Goal: Information Seeking & Learning: Learn about a topic

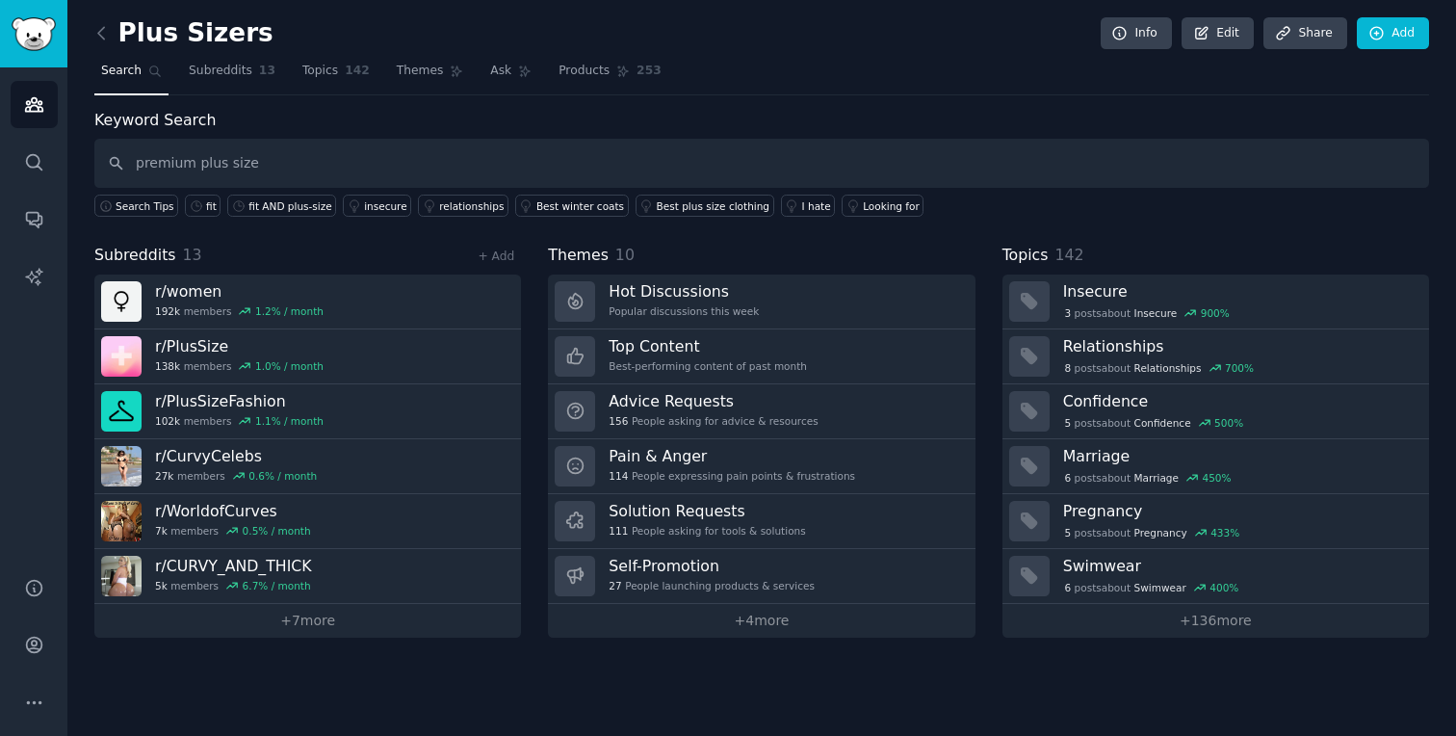
type input "premium plus size"
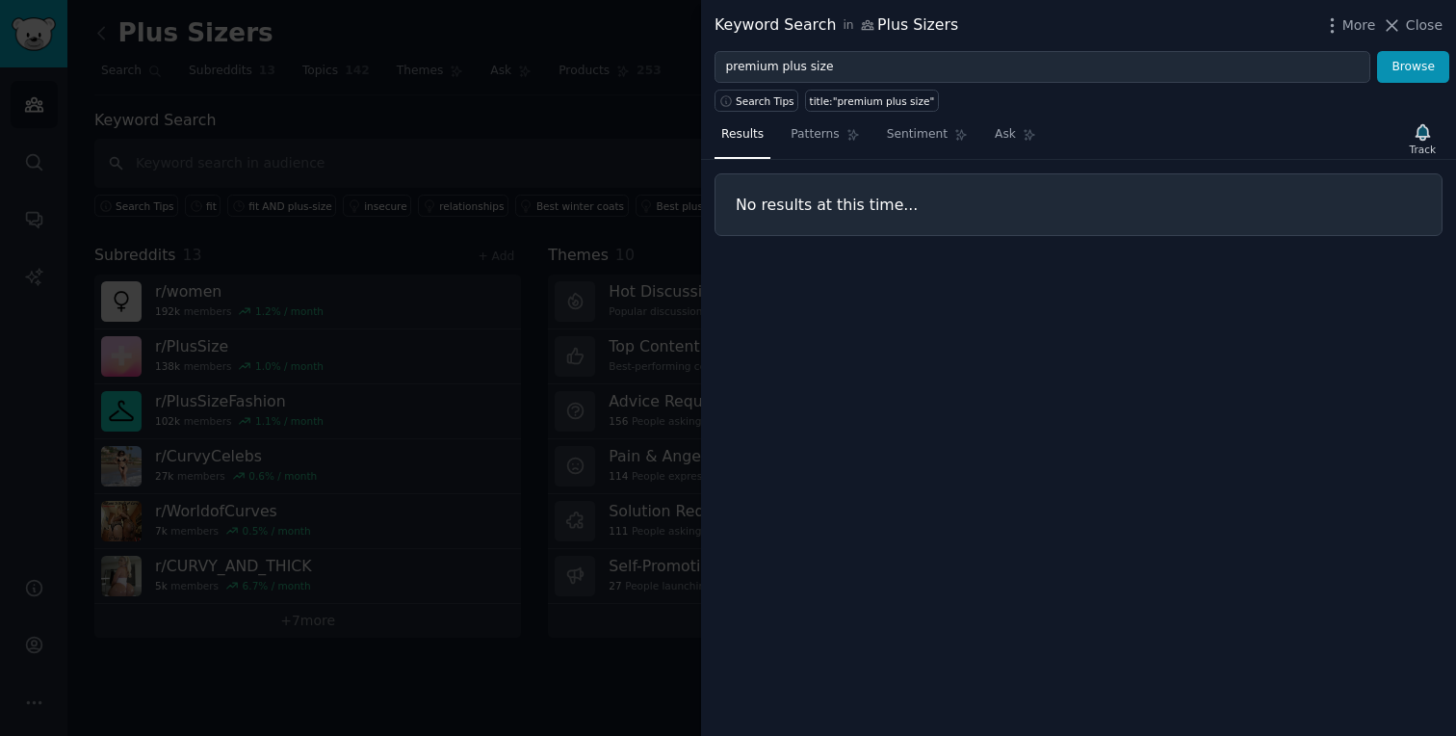
click at [488, 123] on div at bounding box center [728, 368] width 1456 height 736
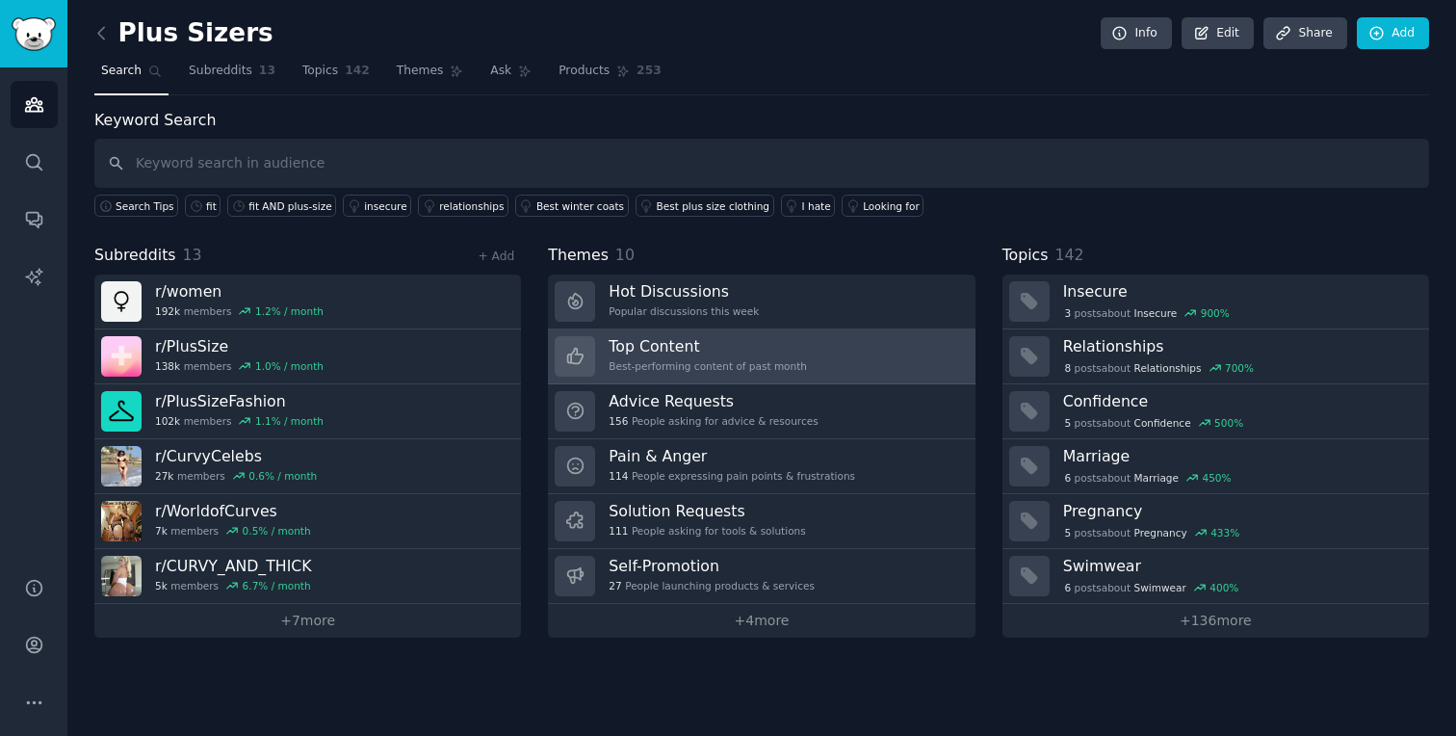
click at [778, 350] on h3 "Top Content" at bounding box center [708, 346] width 198 height 20
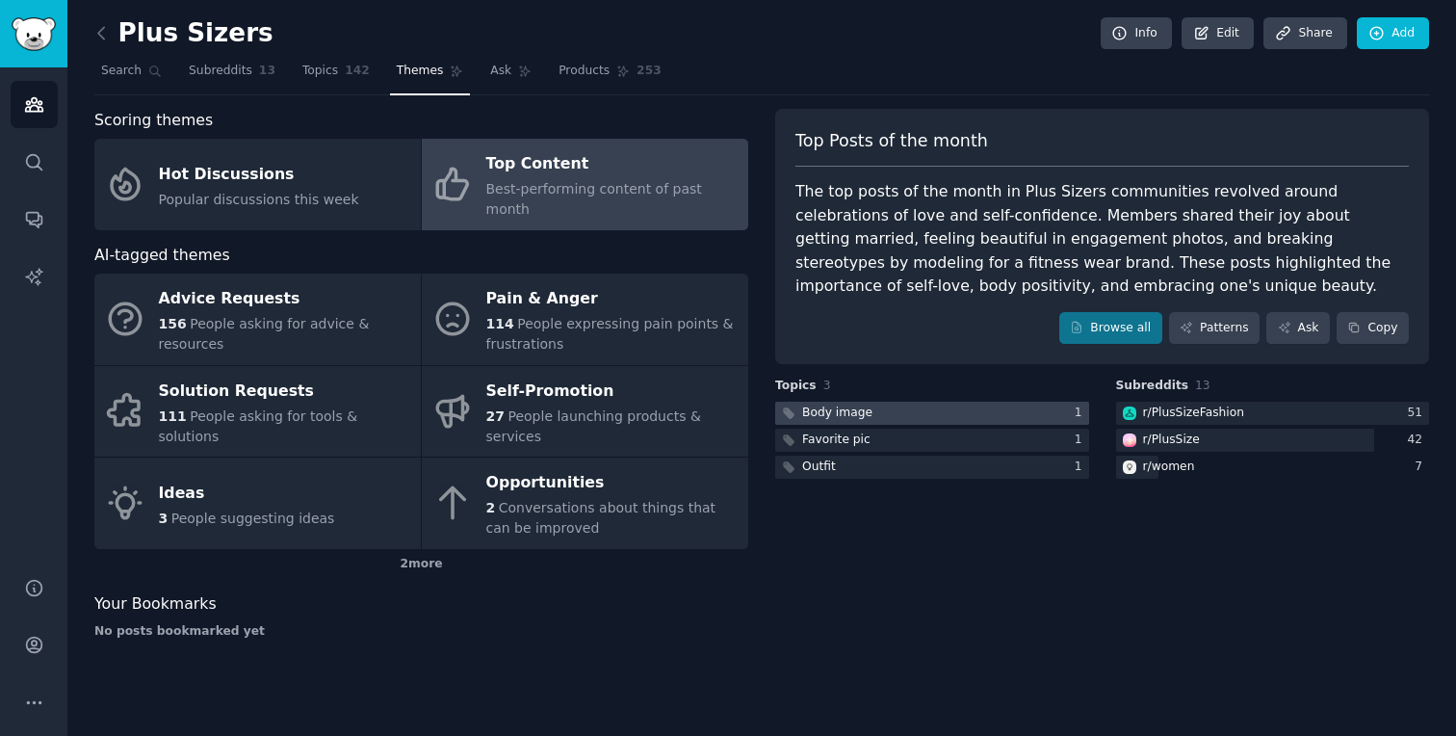
click at [948, 410] on div at bounding box center [932, 414] width 314 height 24
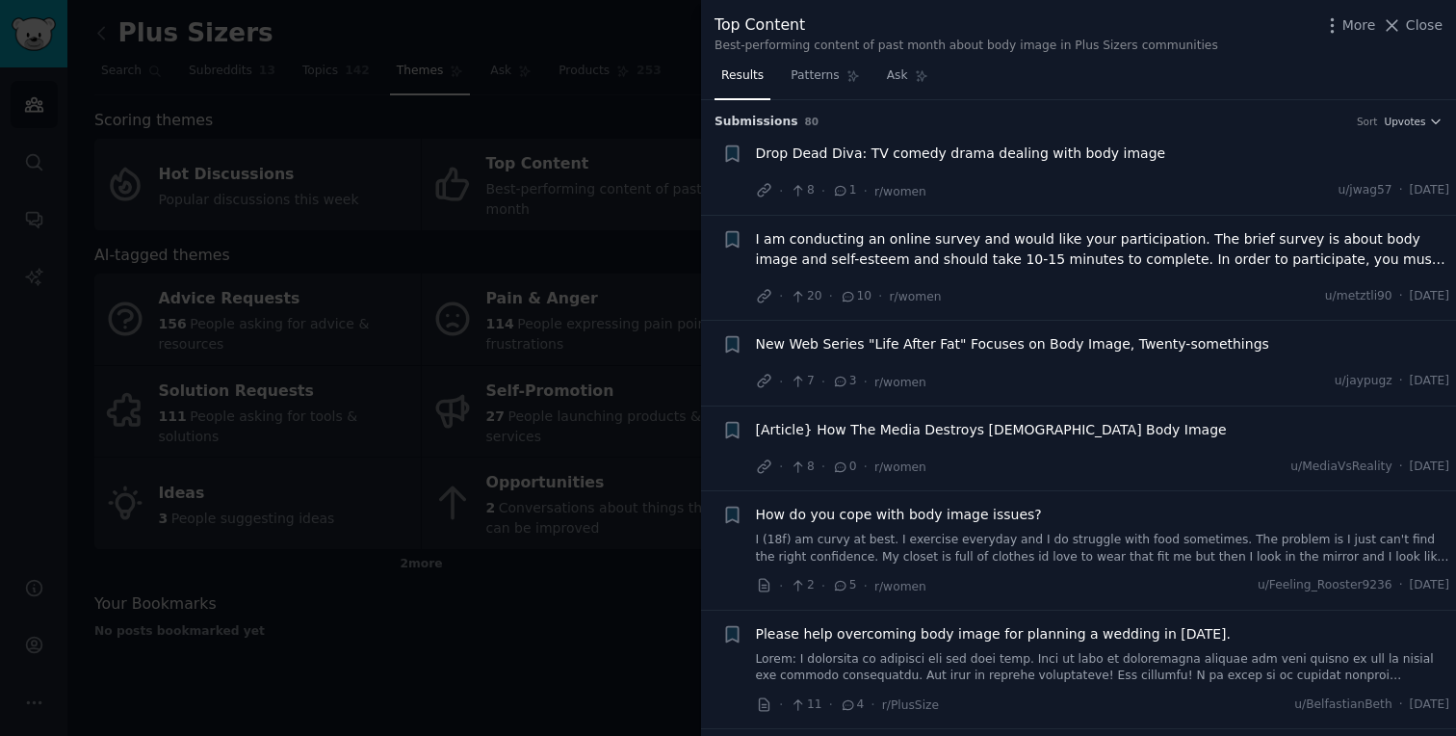
click at [1201, 241] on span "I am conducting an online survey and would like your participation. The brief s…" at bounding box center [1103, 249] width 694 height 40
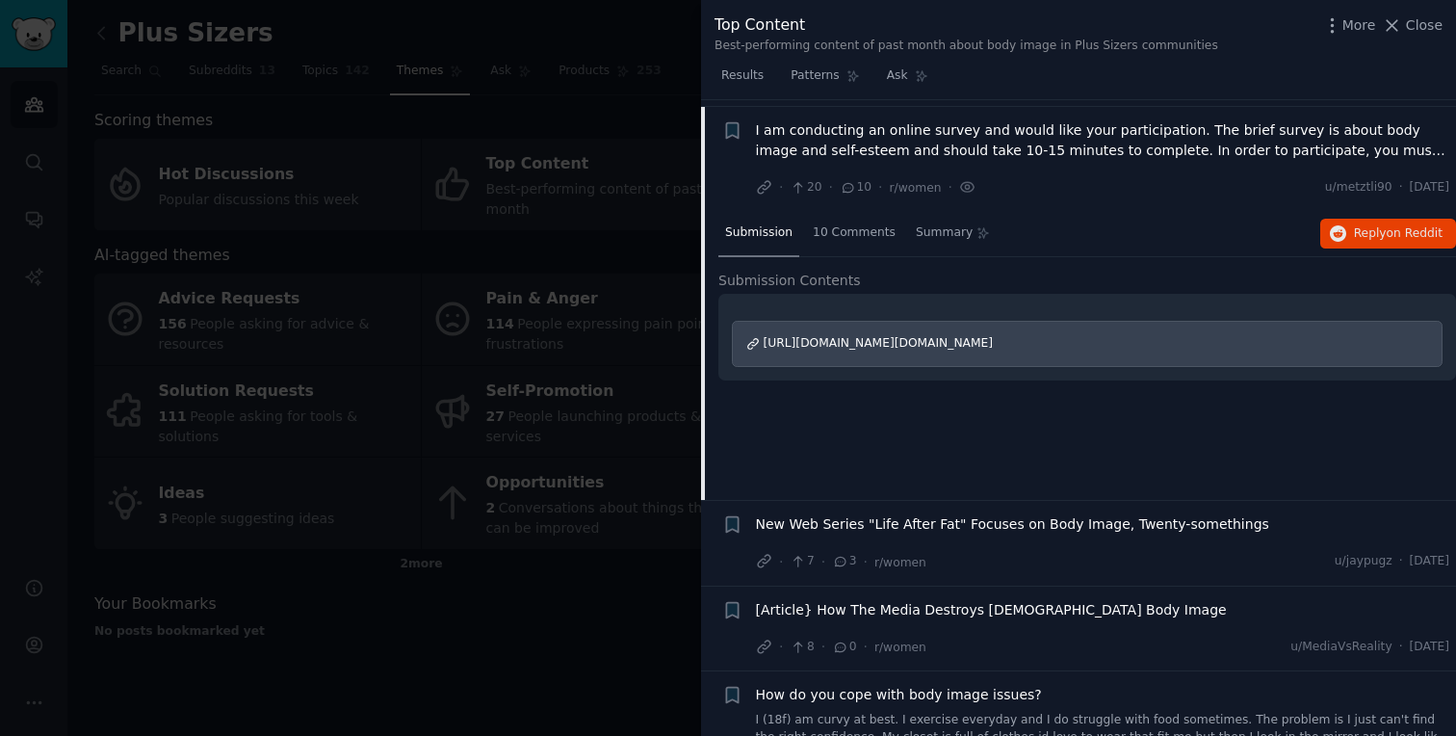
scroll to position [116, 0]
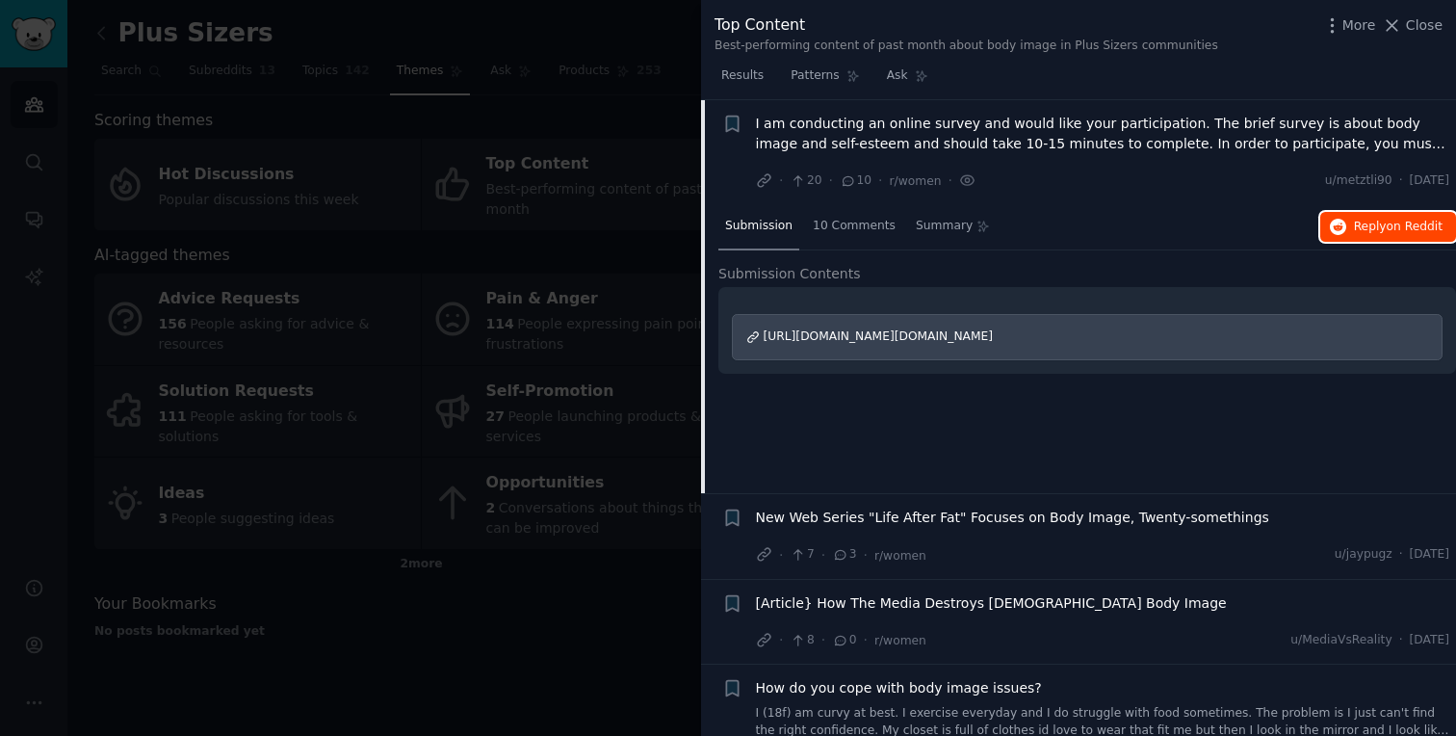
click at [1427, 224] on span "on Reddit" at bounding box center [1415, 226] width 56 height 13
click at [1437, 20] on span "Close" at bounding box center [1424, 25] width 37 height 20
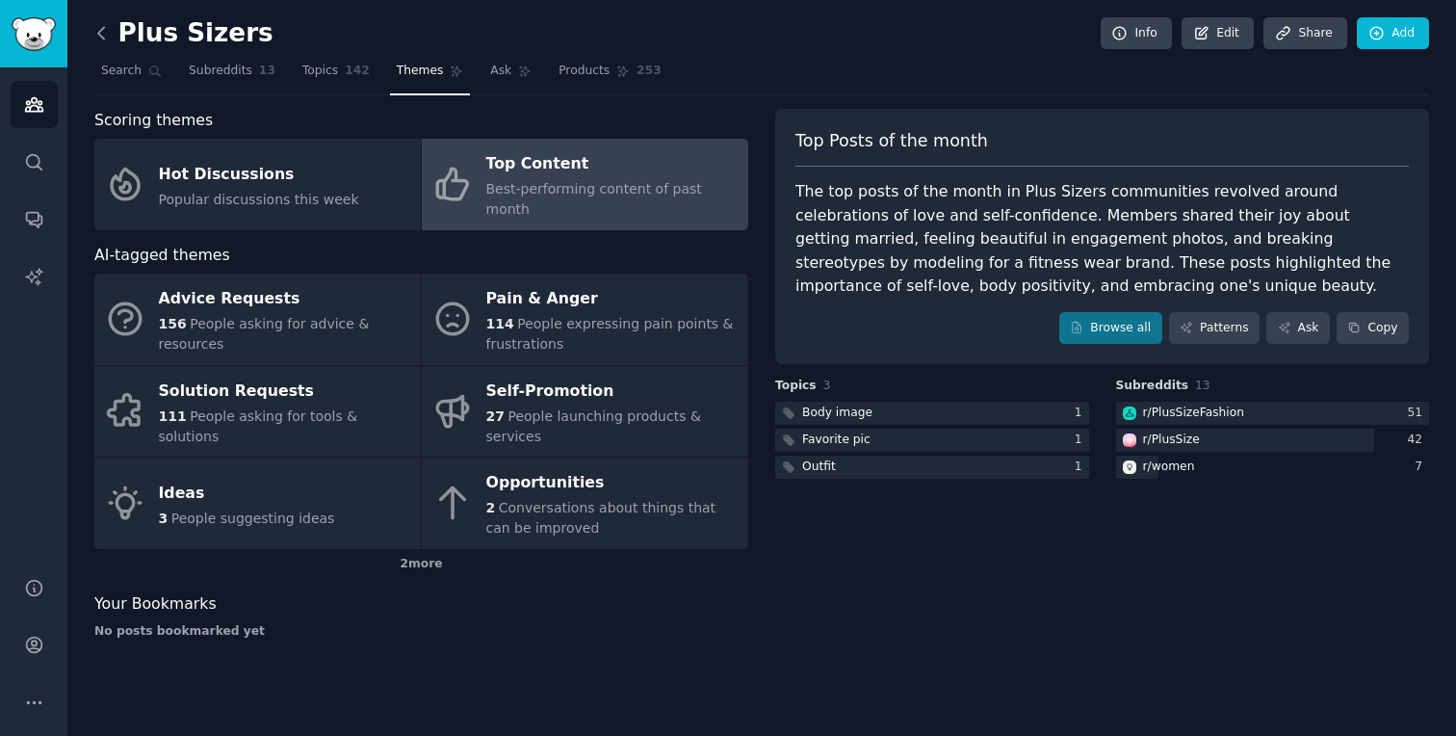
click at [99, 35] on icon at bounding box center [101, 33] width 6 height 12
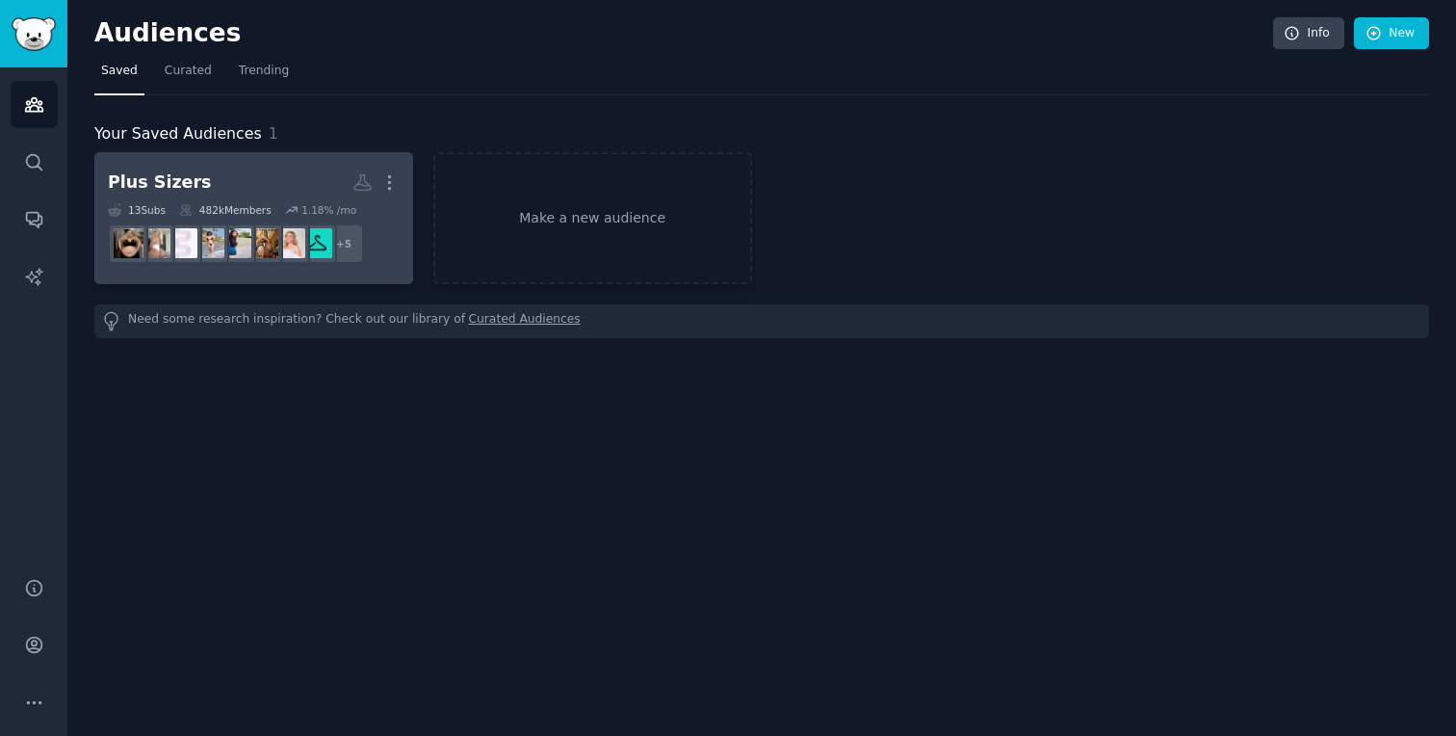
click at [287, 179] on h2 "Plus Sizers Custom Audience More" at bounding box center [254, 183] width 292 height 34
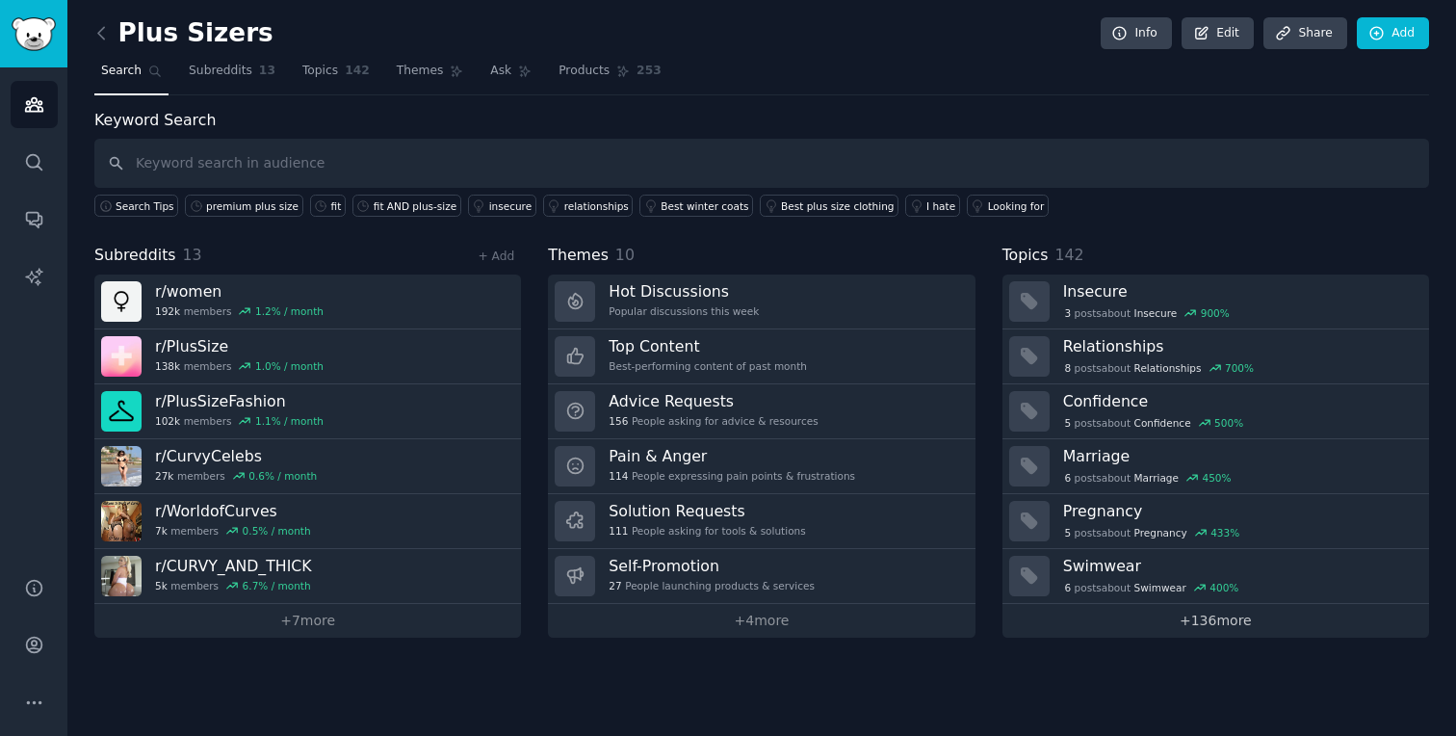
click at [1194, 625] on link "+ 136 more" at bounding box center [1216, 621] width 427 height 34
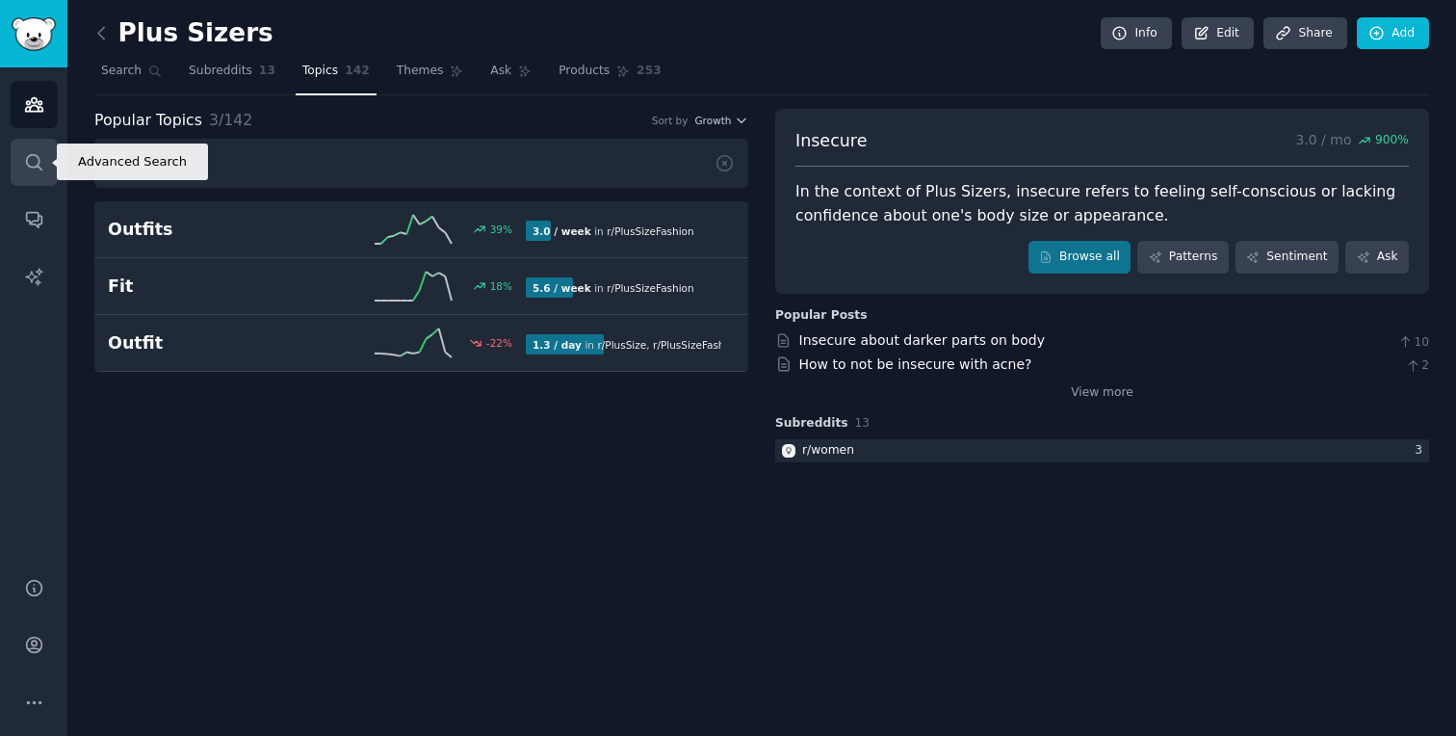
drag, startPoint x: 250, startPoint y: 169, endPoint x: 19, endPoint y: 151, distance: 231.8
click at [19, 151] on div "Advanced Search Audiences Search Conversations AI Reports Help Account More Plu…" at bounding box center [728, 368] width 1456 height 736
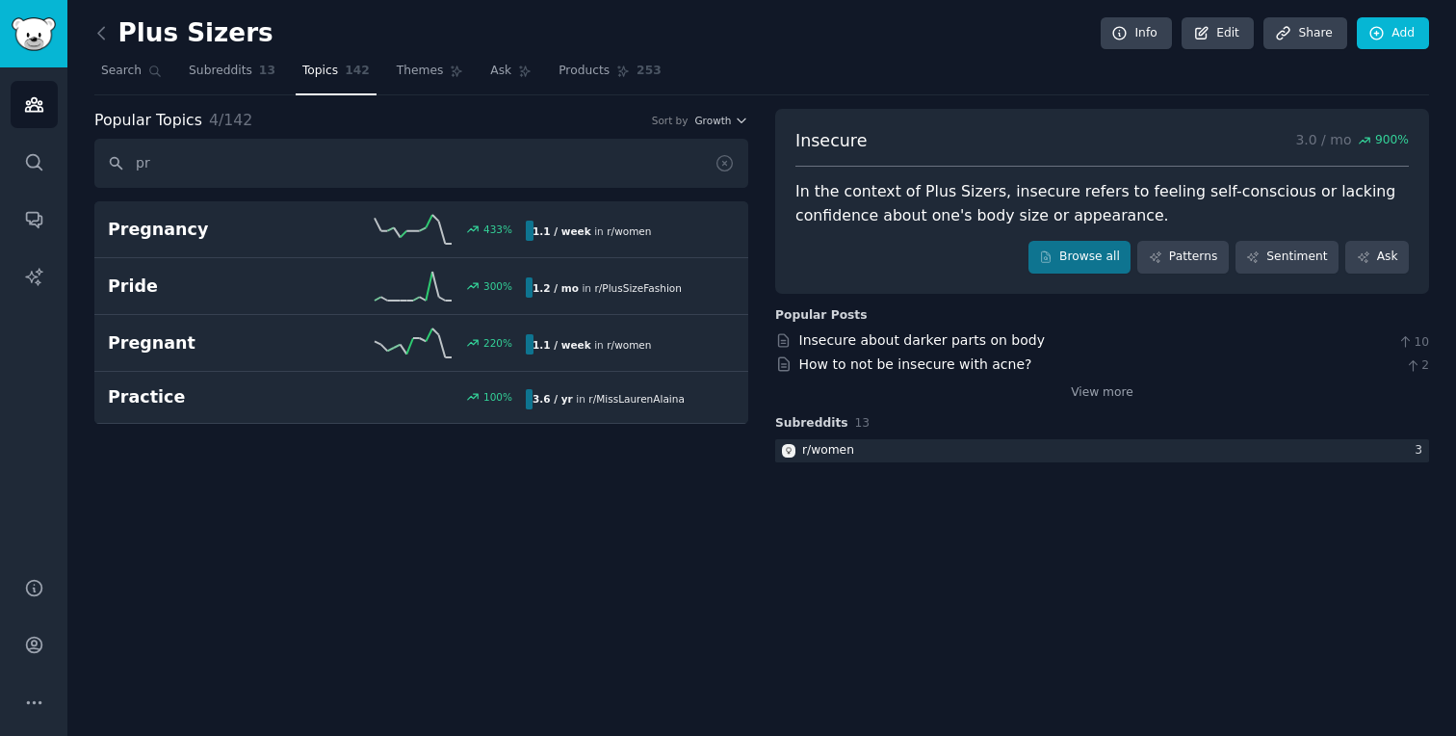
type input "p"
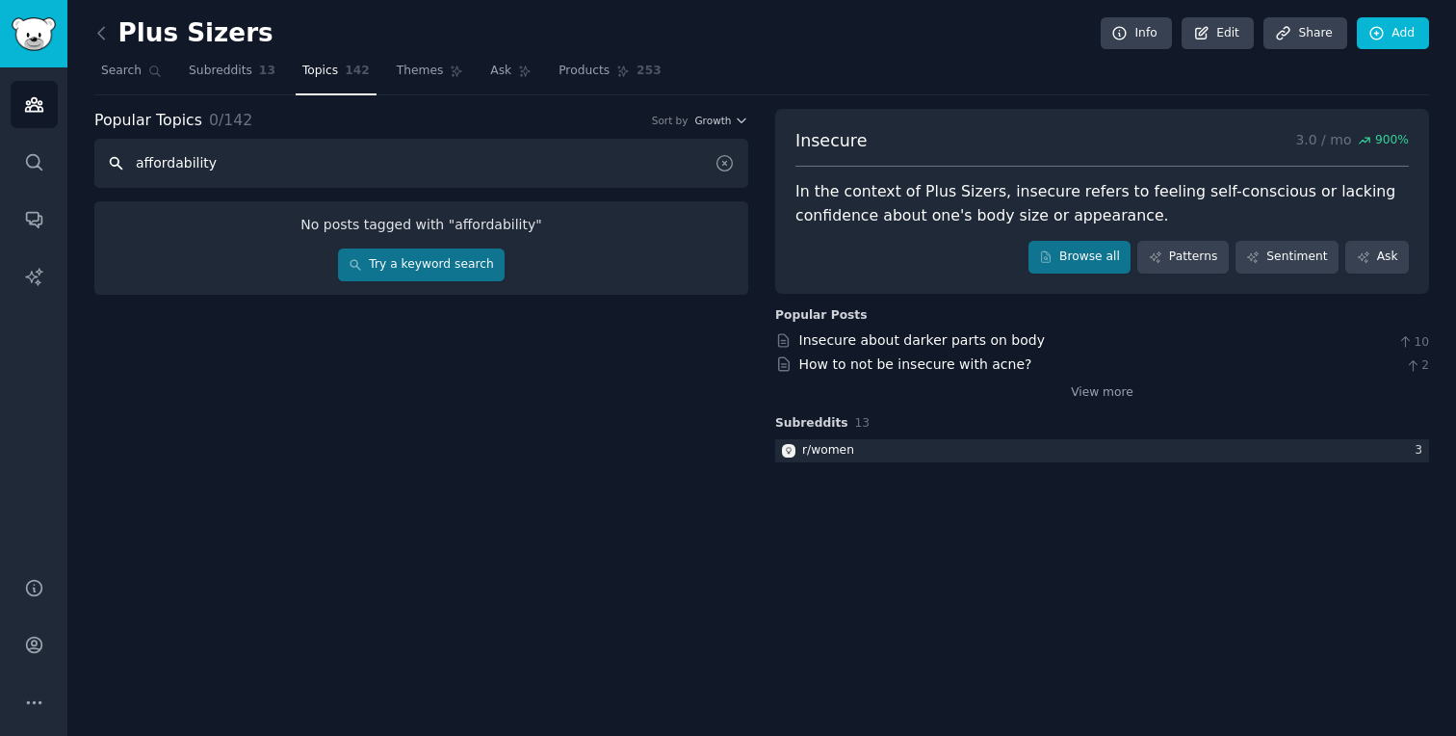
type input "affordability"
click at [721, 161] on icon at bounding box center [725, 163] width 20 height 20
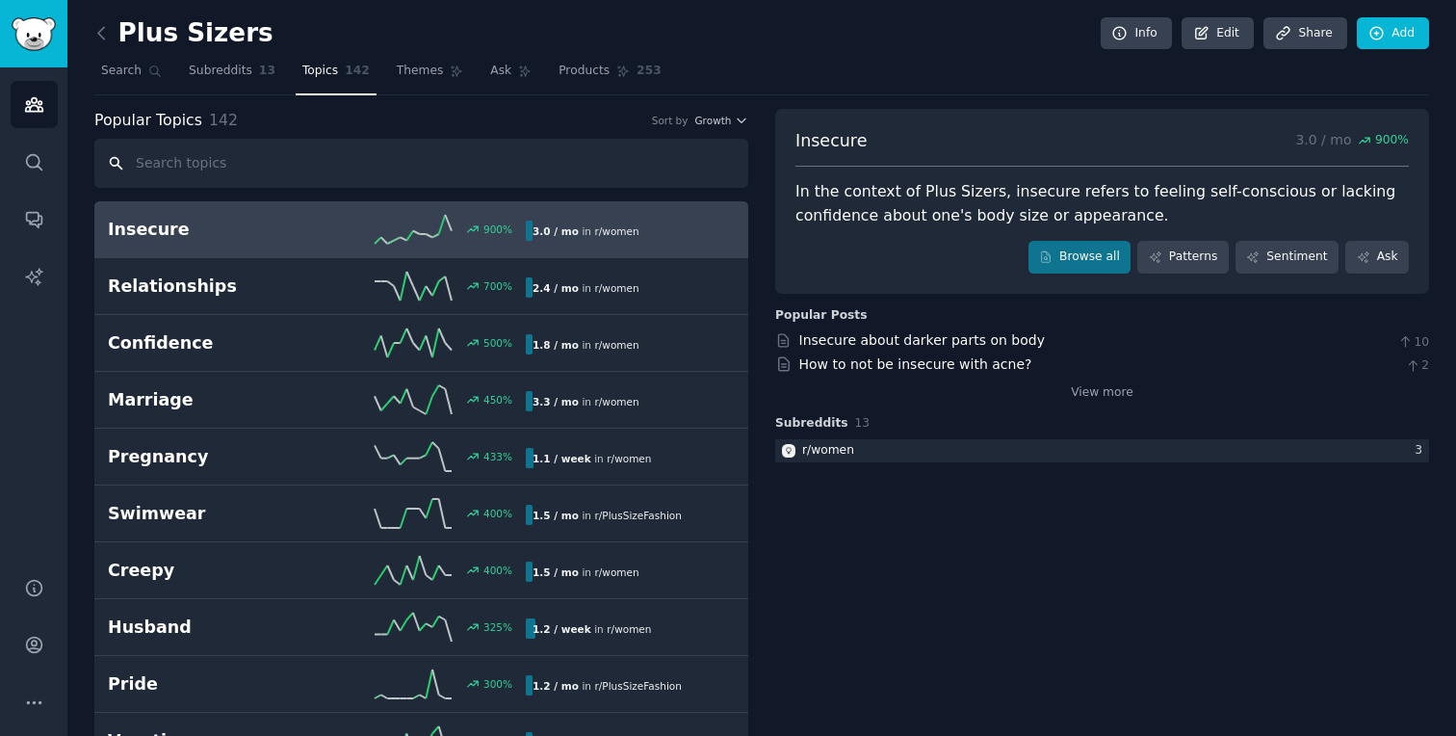
click at [677, 172] on input "text" at bounding box center [421, 163] width 654 height 49
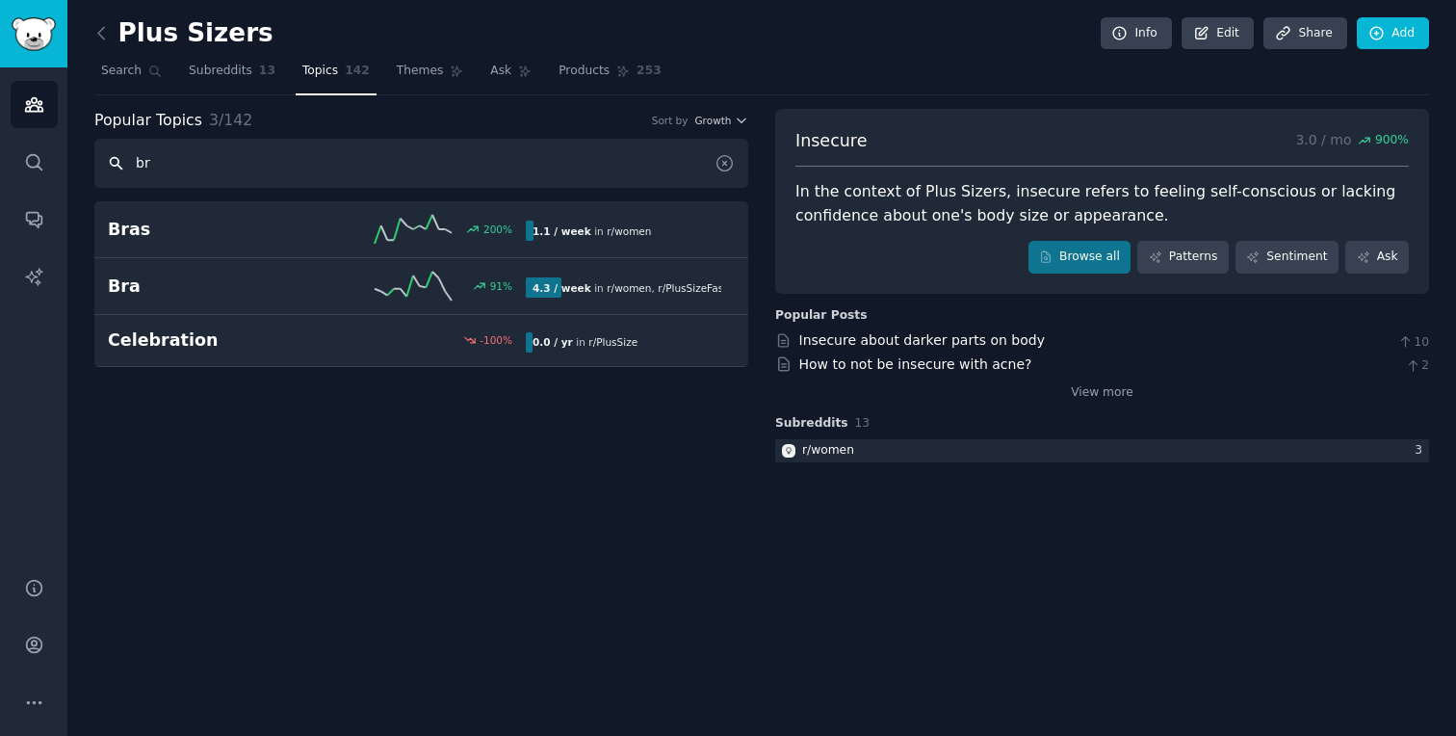
type input "b"
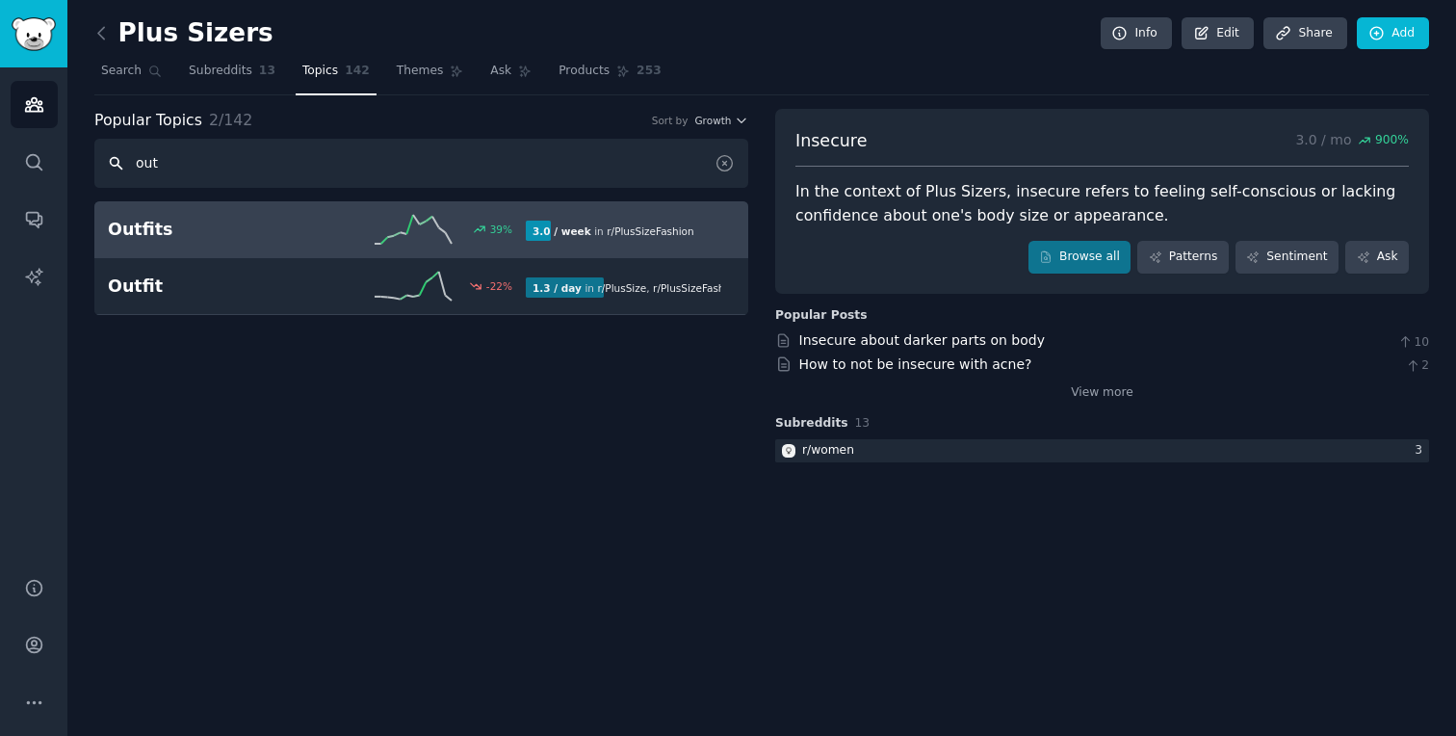
type input "out"
click at [698, 235] on div "3.0 / week in r/ PlusSizeFashion" at bounding box center [624, 231] width 196 height 20
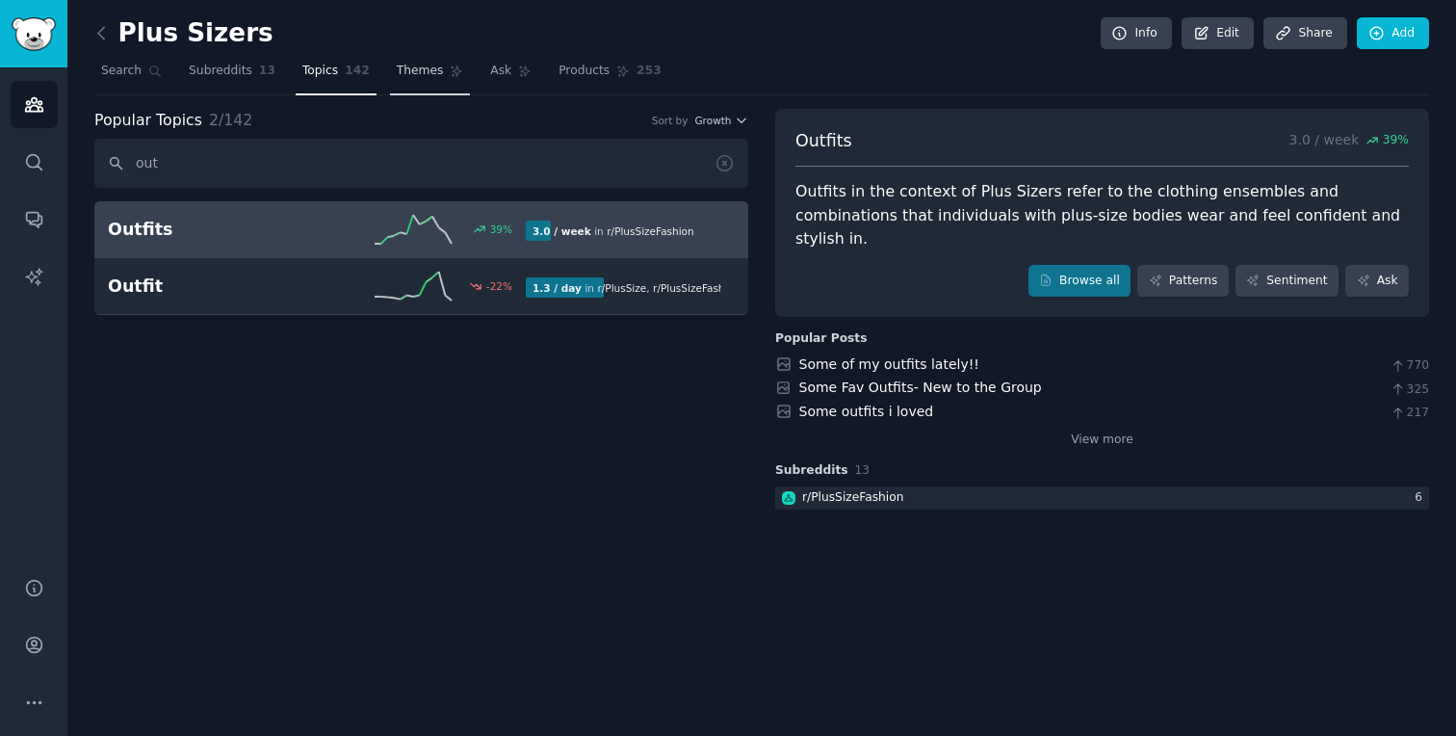
click at [412, 71] on span "Themes" at bounding box center [420, 71] width 47 height 17
